Goal: Transaction & Acquisition: Purchase product/service

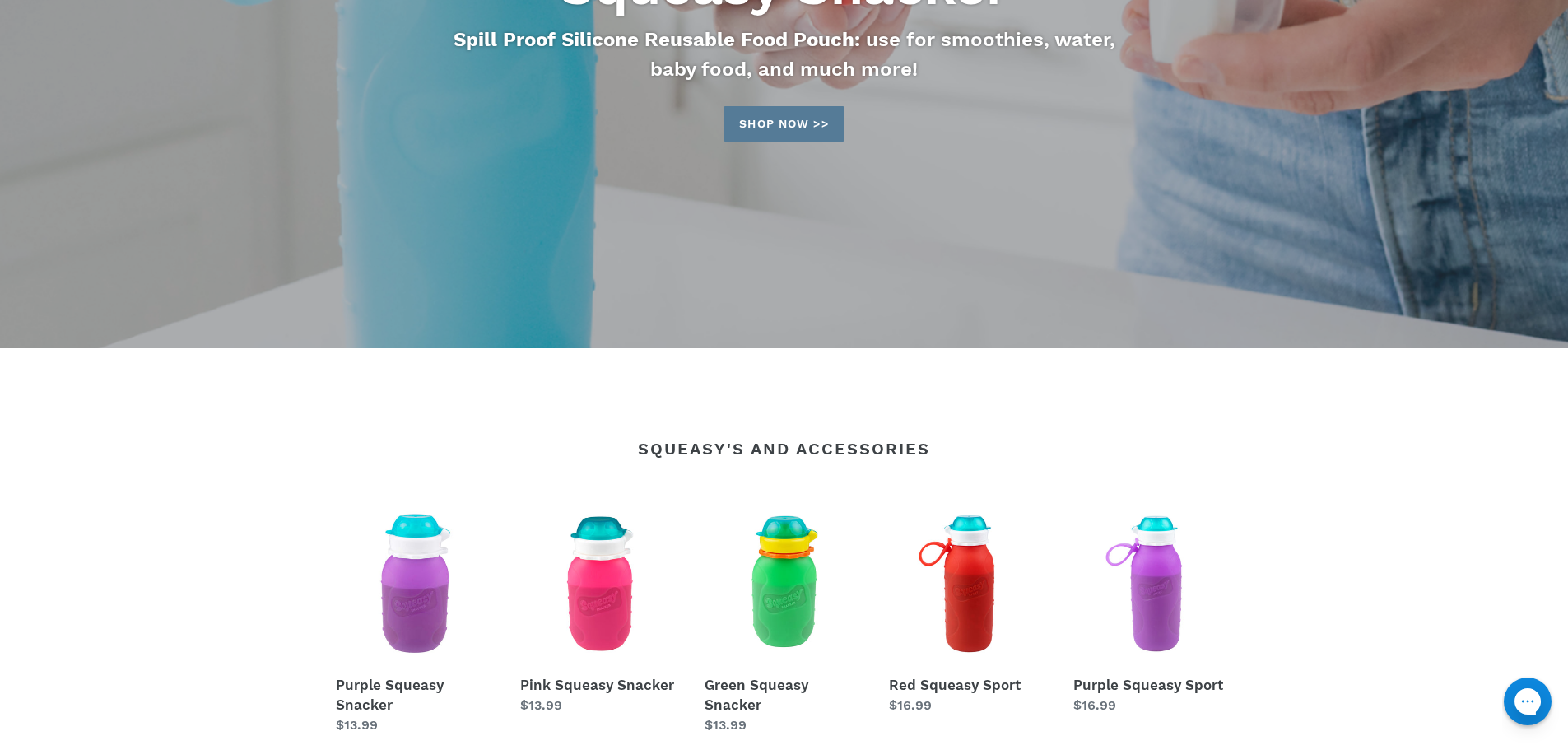
scroll to position [494, 0]
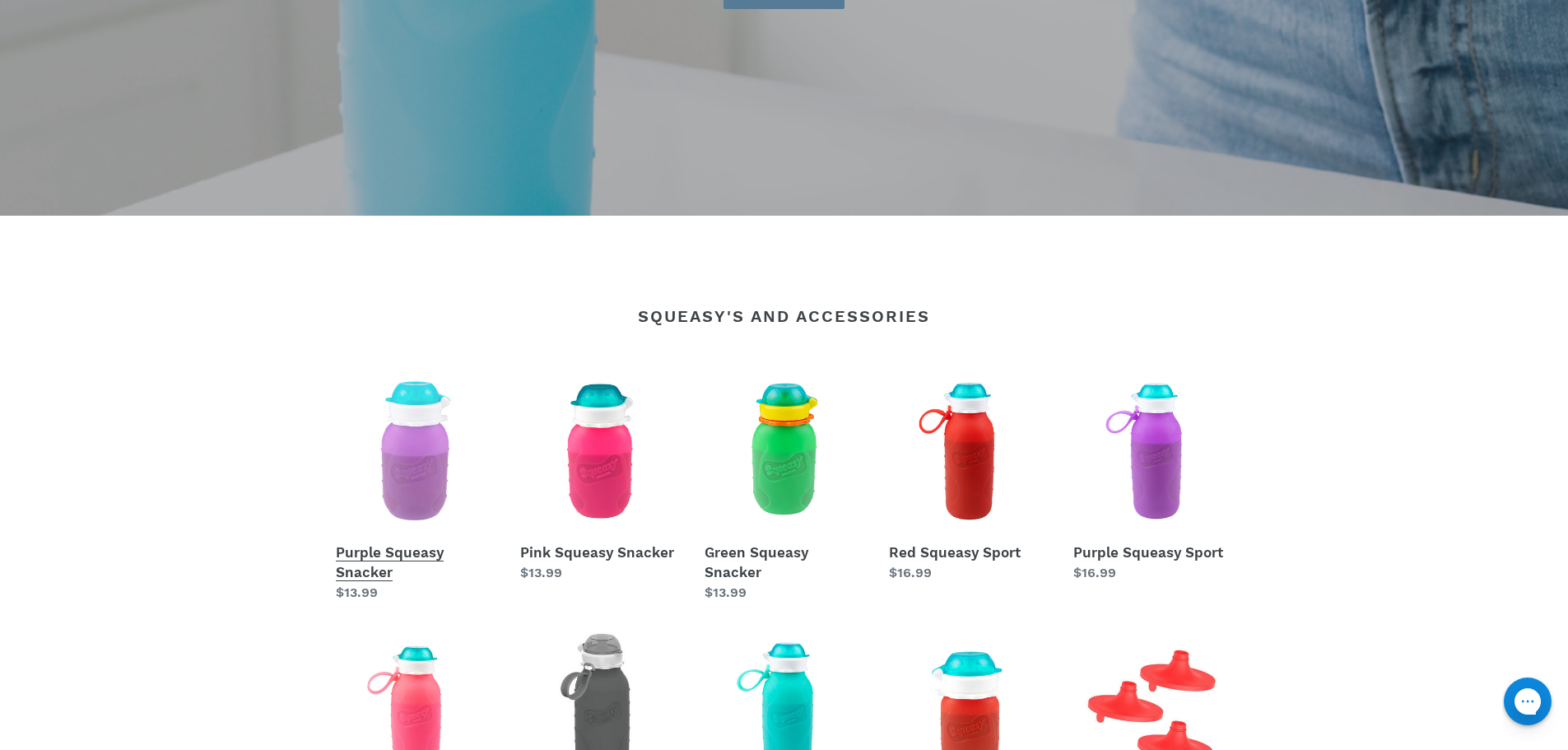
click at [408, 456] on link "Purple Squeasy Snacker" at bounding box center [415, 487] width 160 height 232
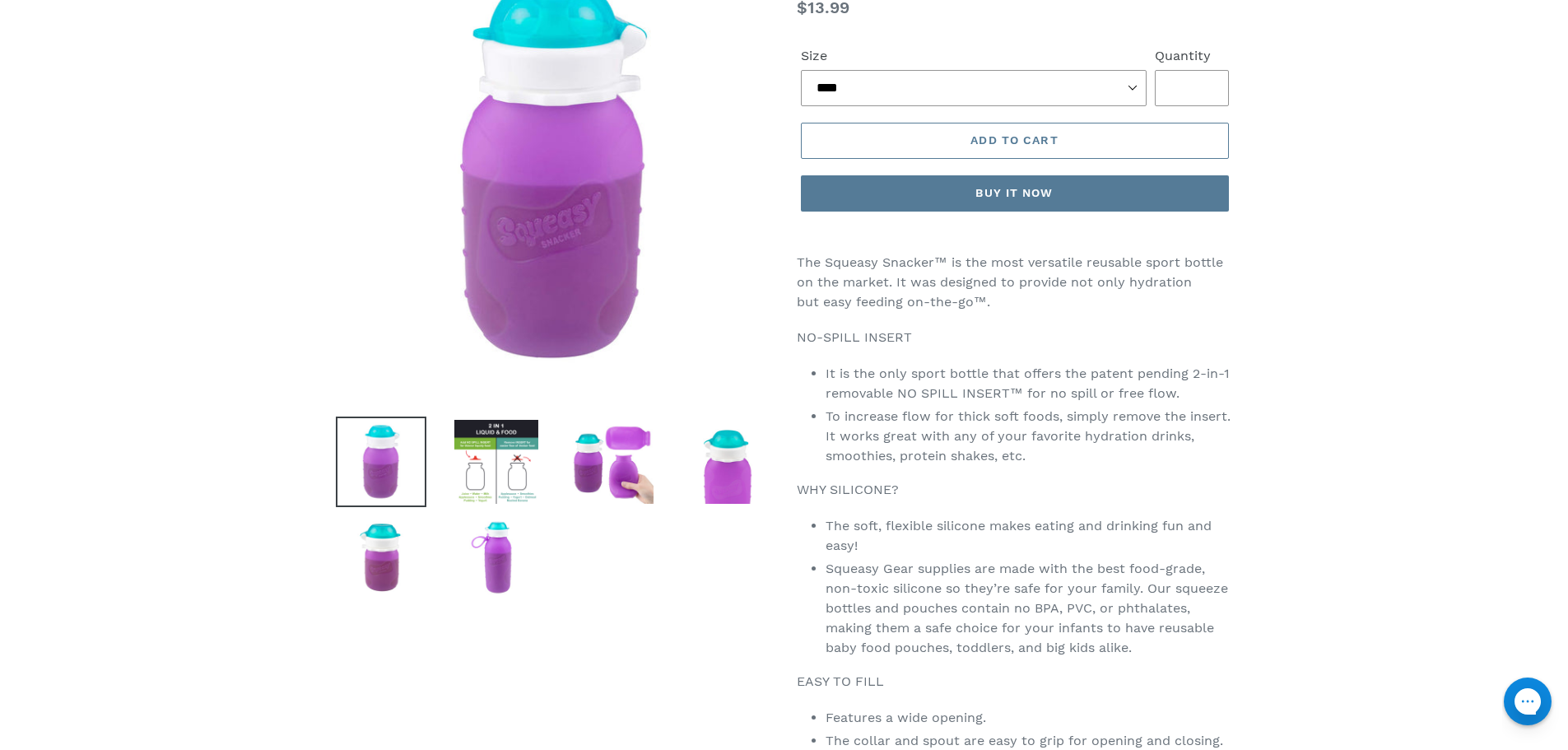
scroll to position [329, 0]
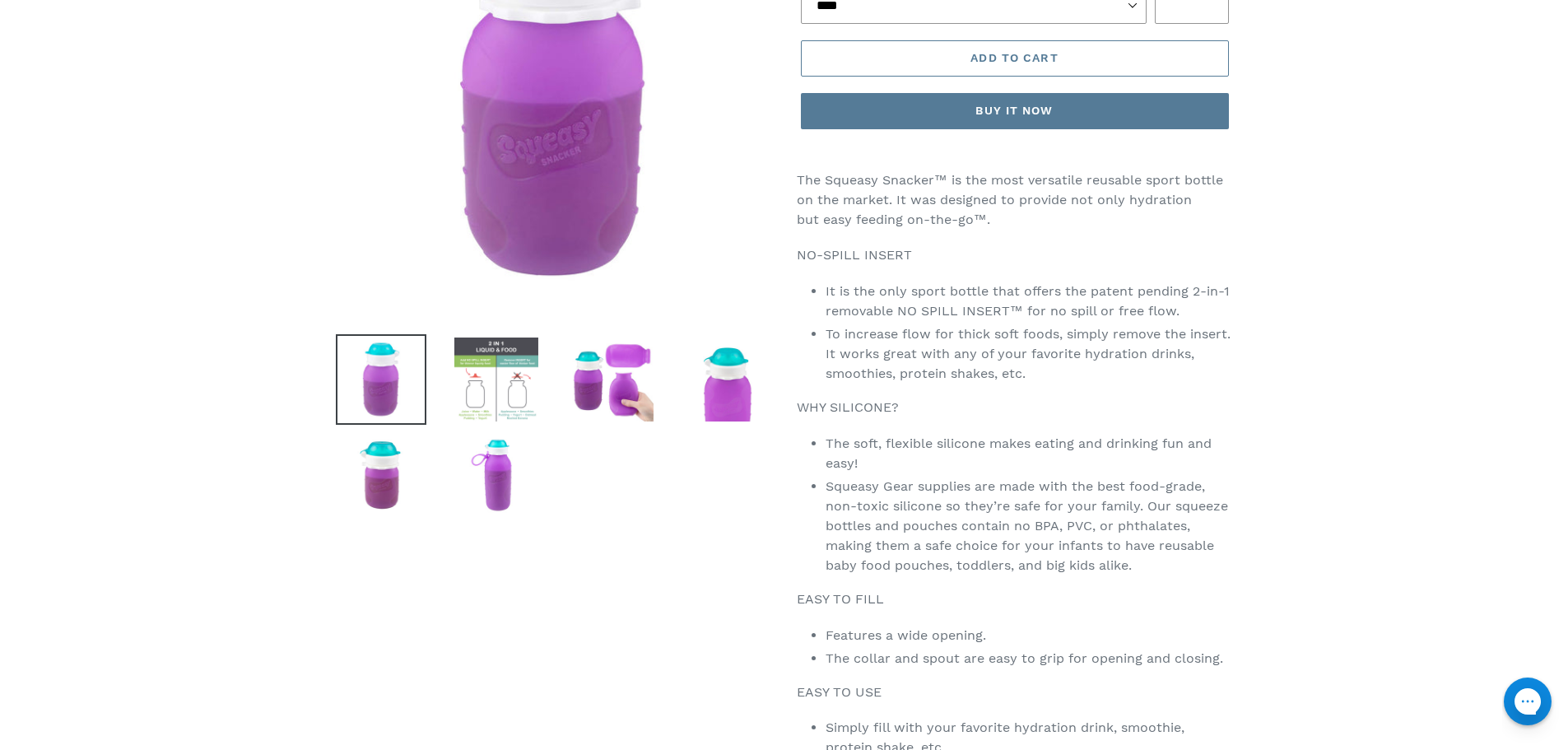
click at [460, 386] on img at bounding box center [495, 379] width 90 height 90
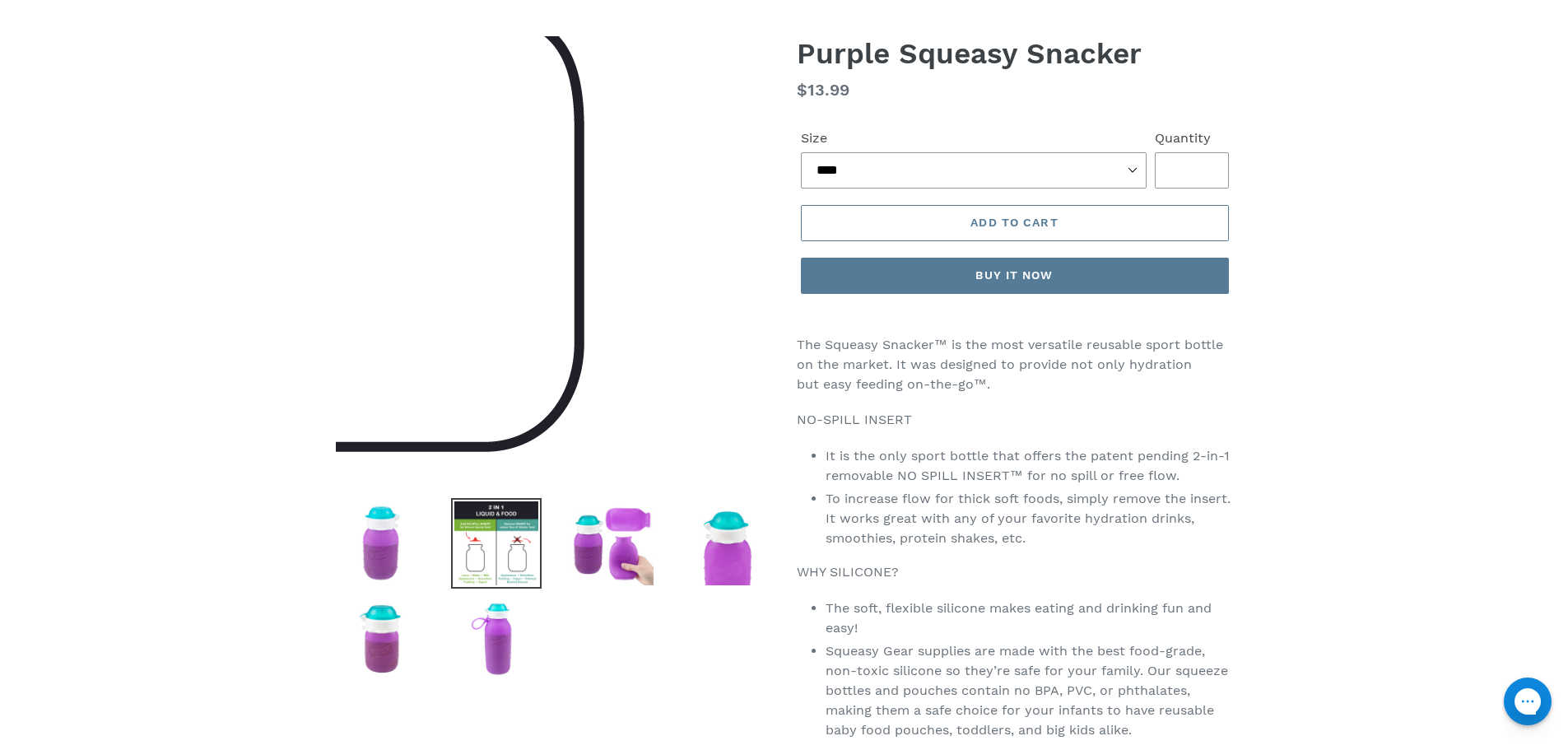
scroll to position [247, 0]
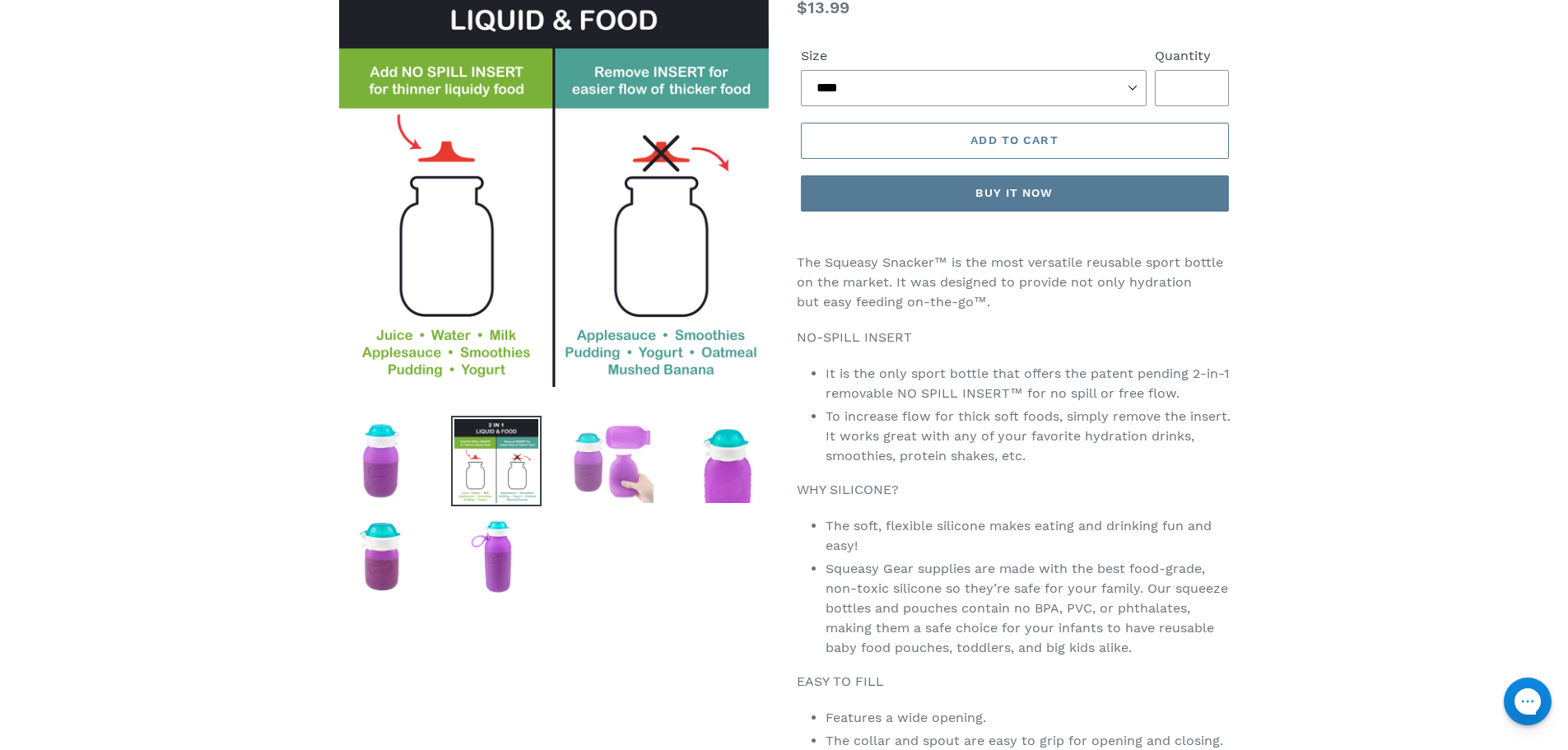
click at [635, 495] on img at bounding box center [611, 461] width 90 height 90
